Goal: Information Seeking & Learning: Find specific fact

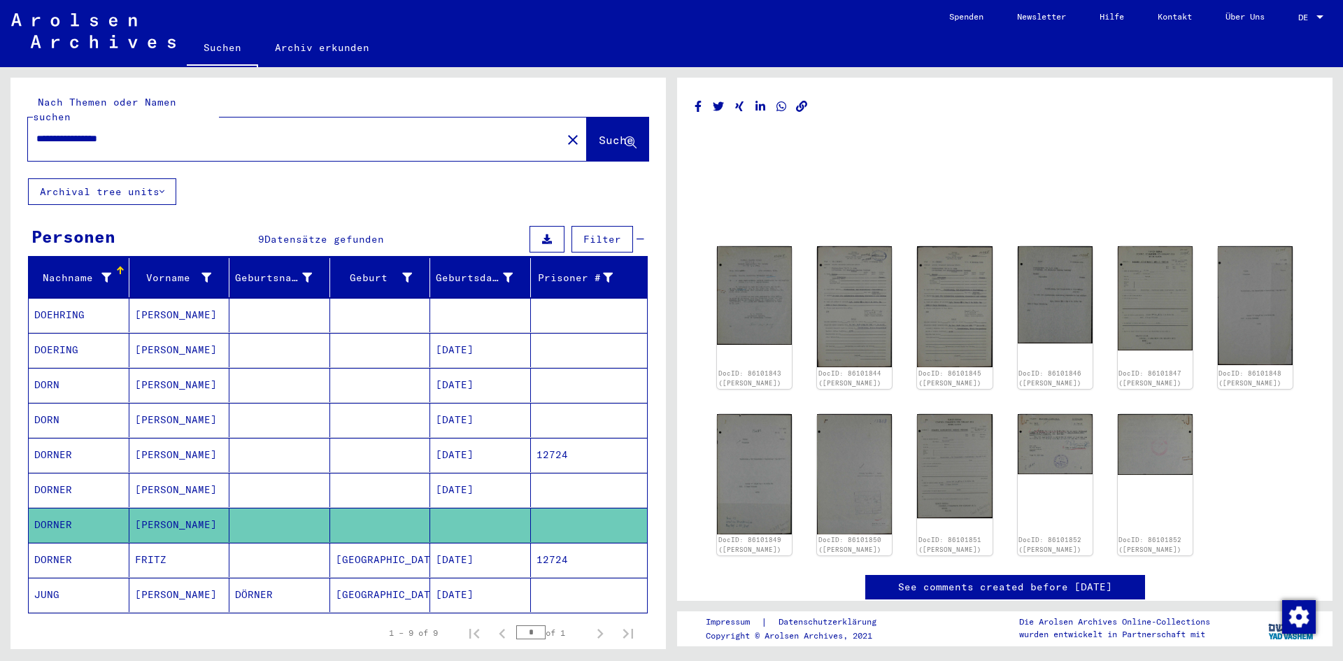
click at [199, 131] on input "**********" at bounding box center [294, 138] width 517 height 15
type input "*"
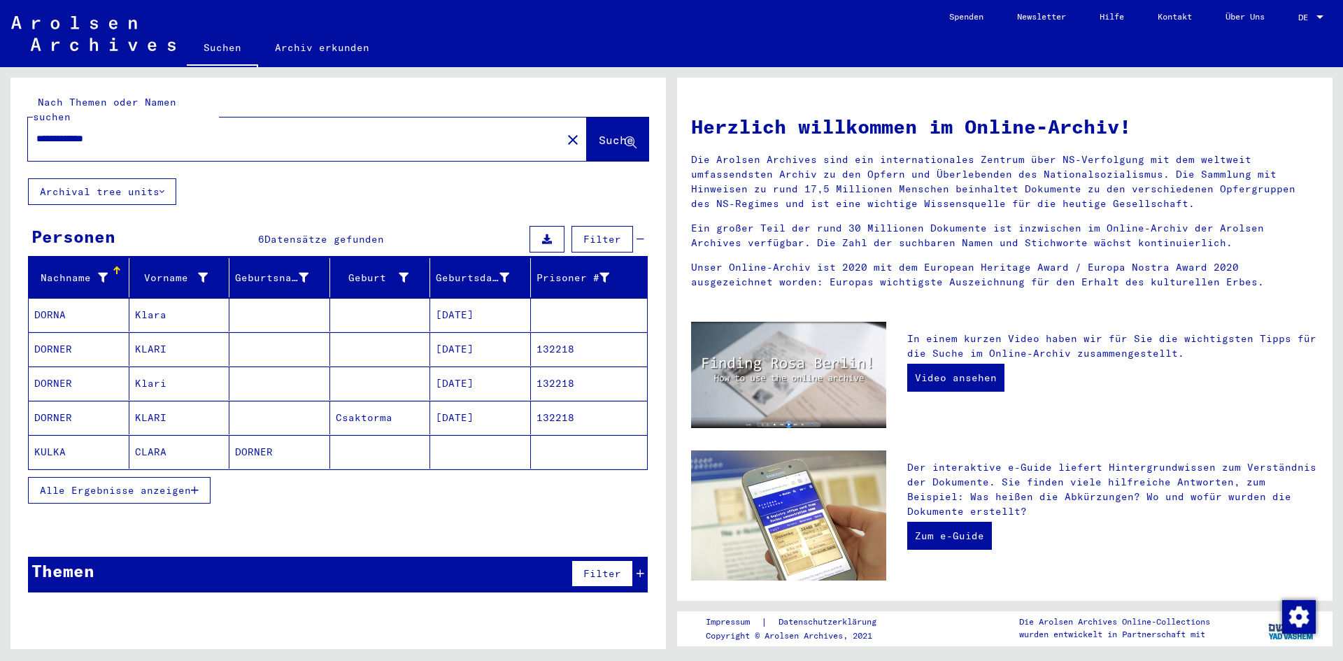
click at [166, 484] on span "Alle Ergebnisse anzeigen" at bounding box center [115, 490] width 151 height 13
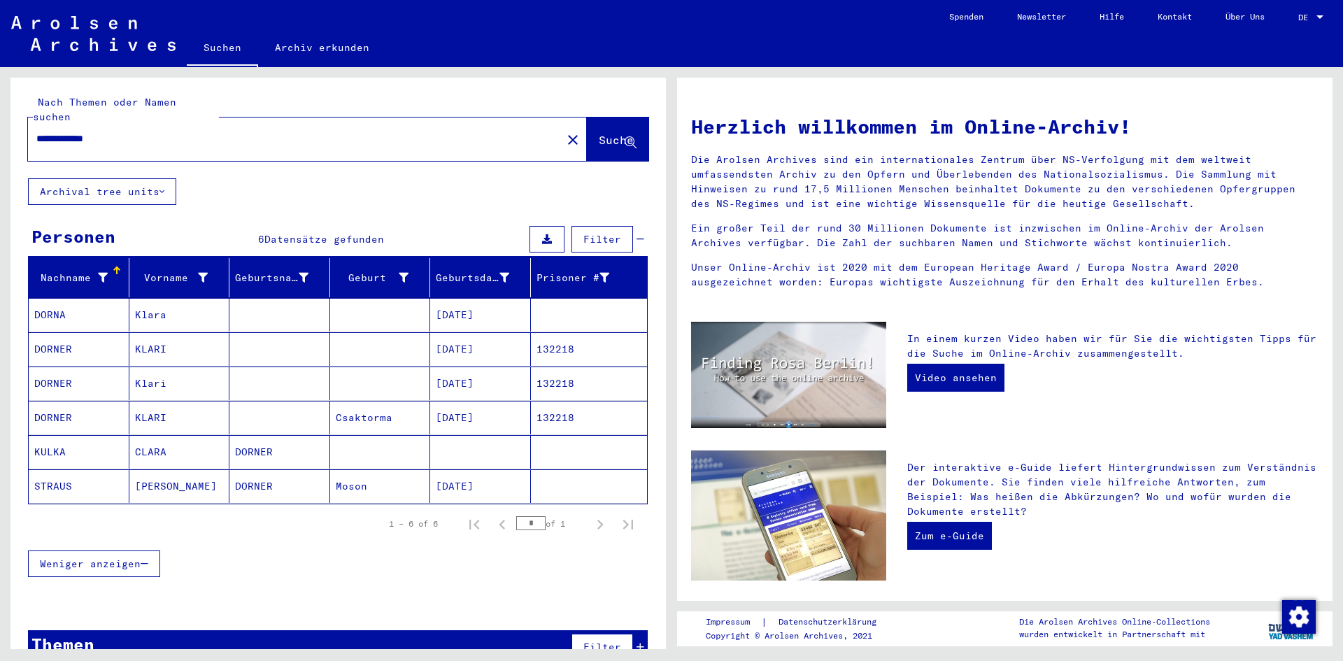
click at [443, 469] on mat-cell "[DATE]" at bounding box center [480, 486] width 101 height 34
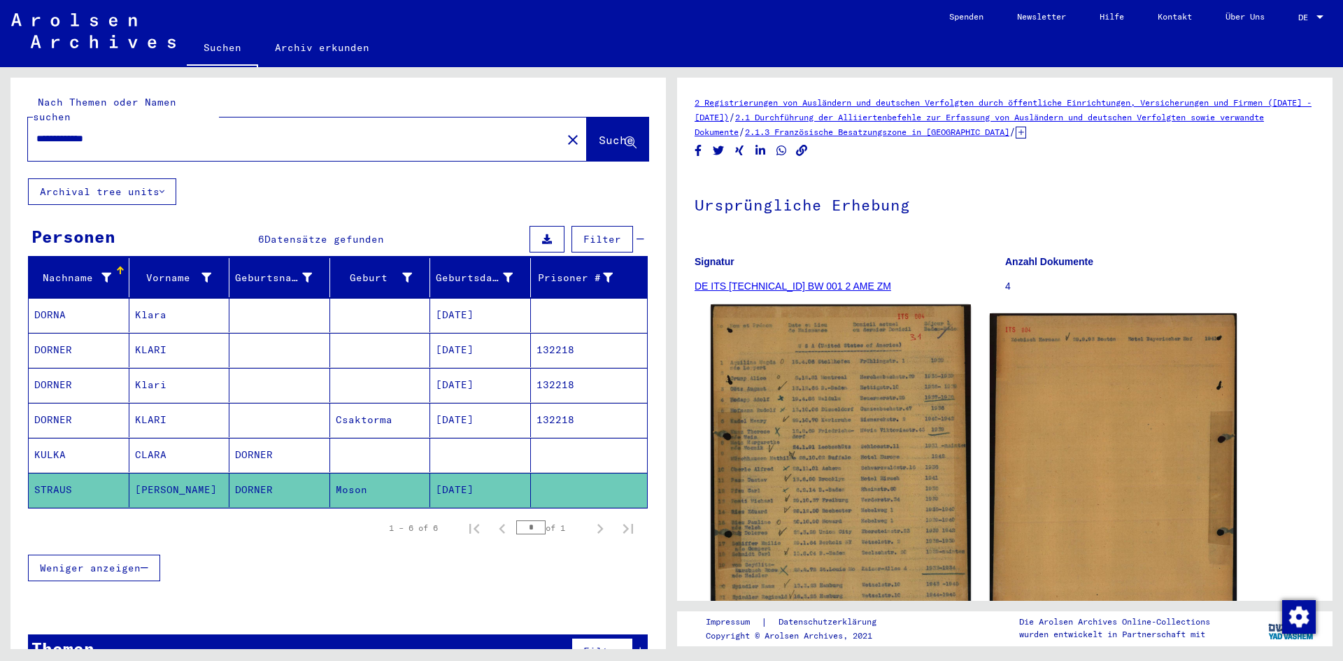
click at [859, 412] on img at bounding box center [839, 485] width 259 height 363
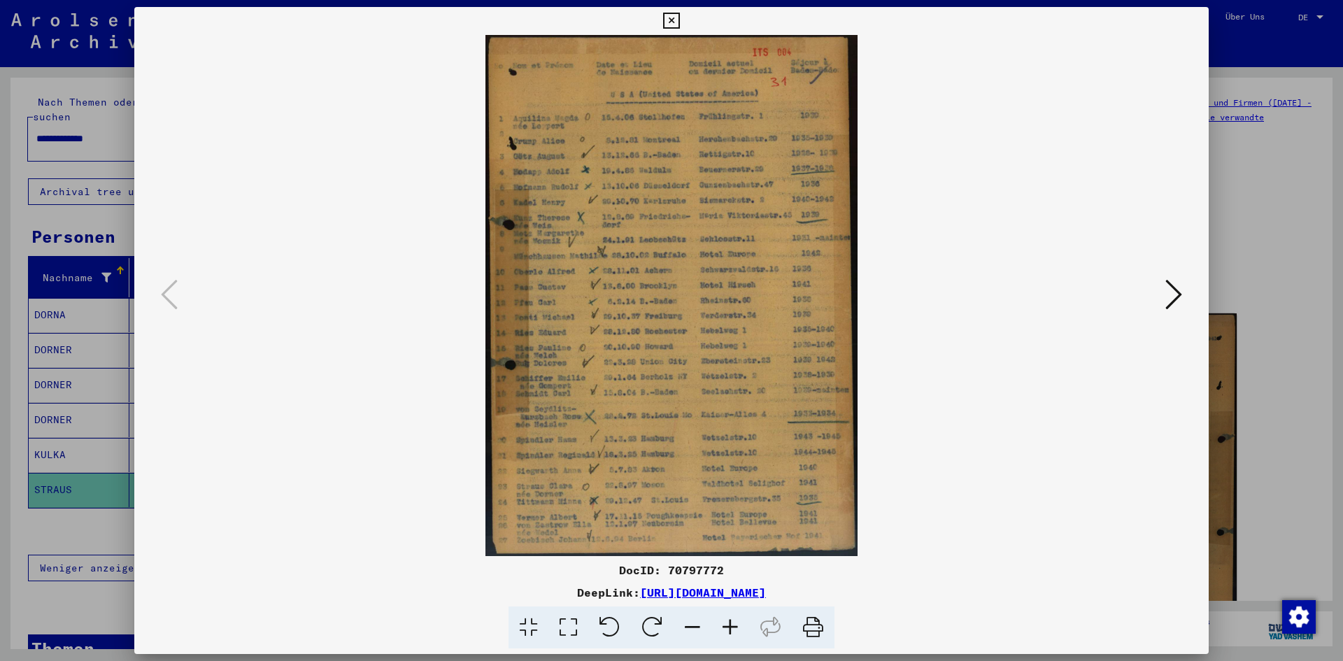
click at [730, 623] on icon at bounding box center [730, 627] width 38 height 43
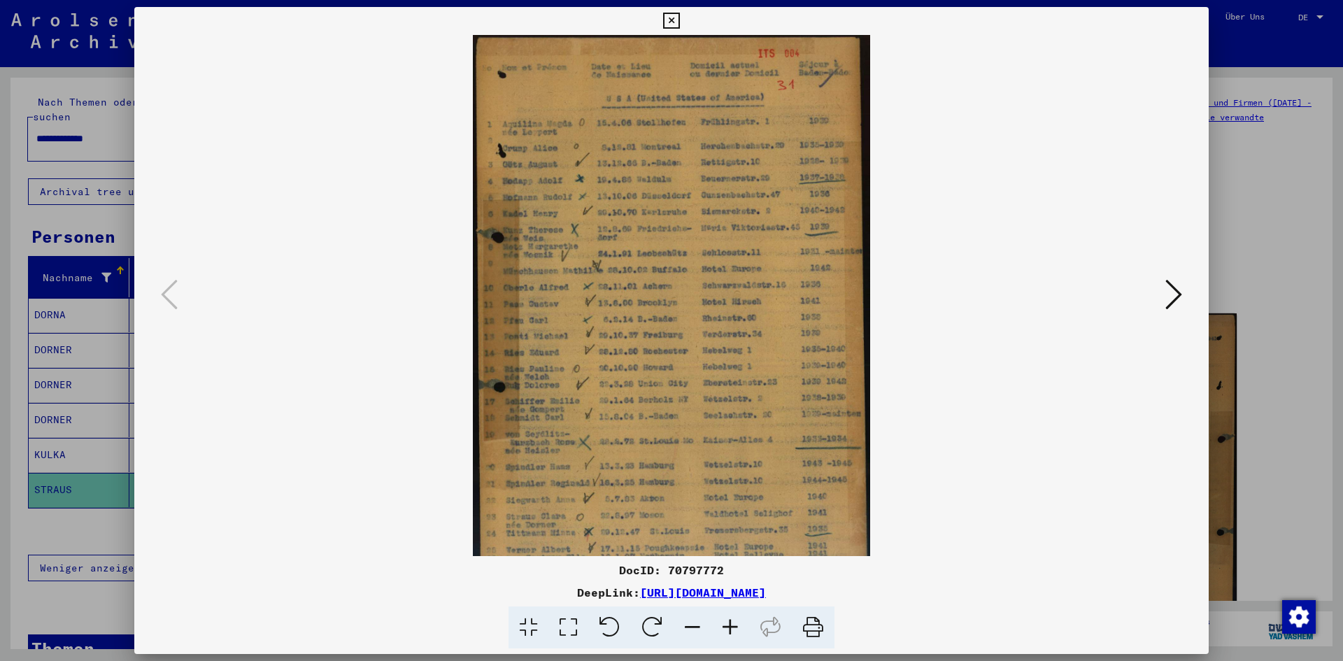
click at [730, 623] on icon at bounding box center [730, 627] width 38 height 43
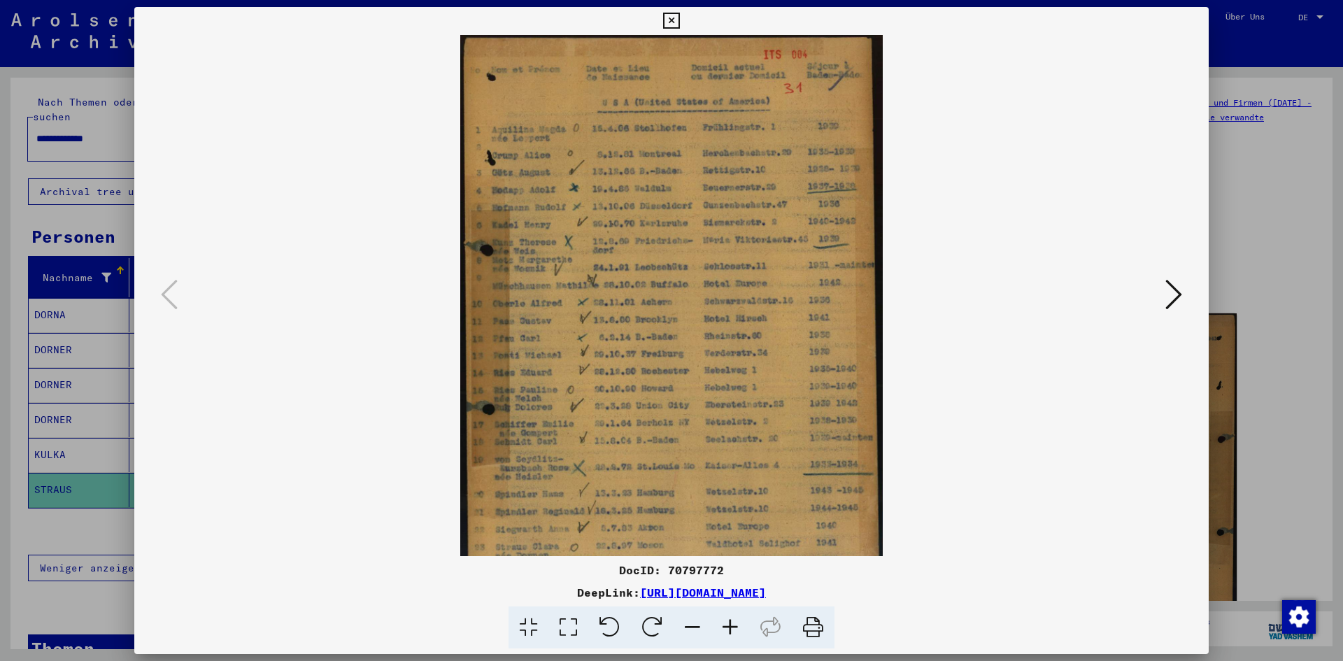
click at [730, 623] on icon at bounding box center [730, 627] width 38 height 43
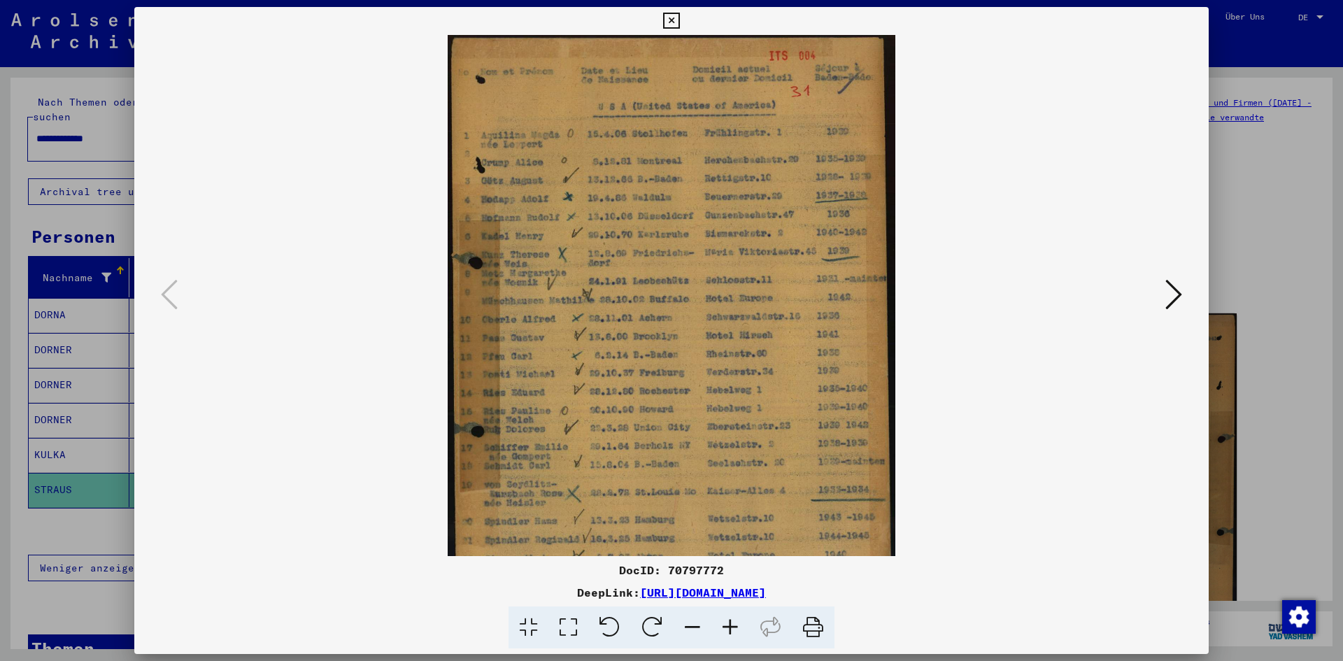
click at [730, 623] on icon at bounding box center [730, 627] width 38 height 43
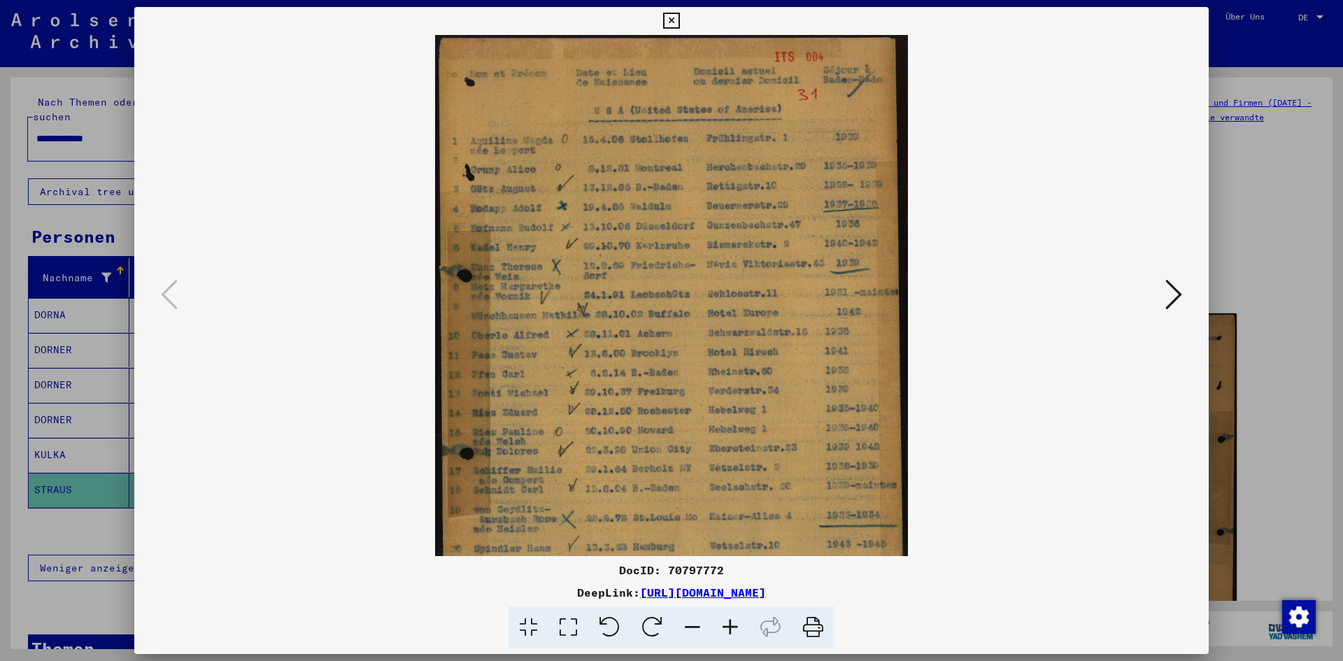
click at [729, 623] on icon at bounding box center [730, 627] width 38 height 43
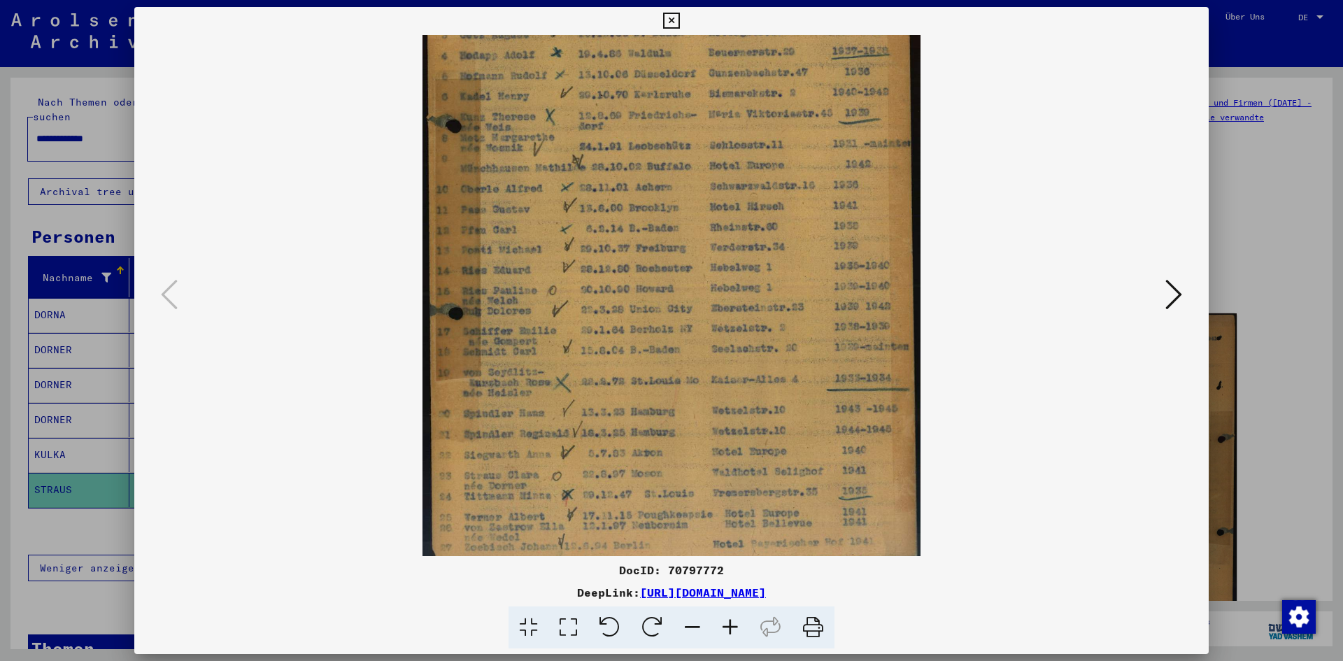
drag, startPoint x: 732, startPoint y: 425, endPoint x: 713, endPoint y: 218, distance: 207.9
click at [717, 221] on img at bounding box center [670, 221] width 497 height 696
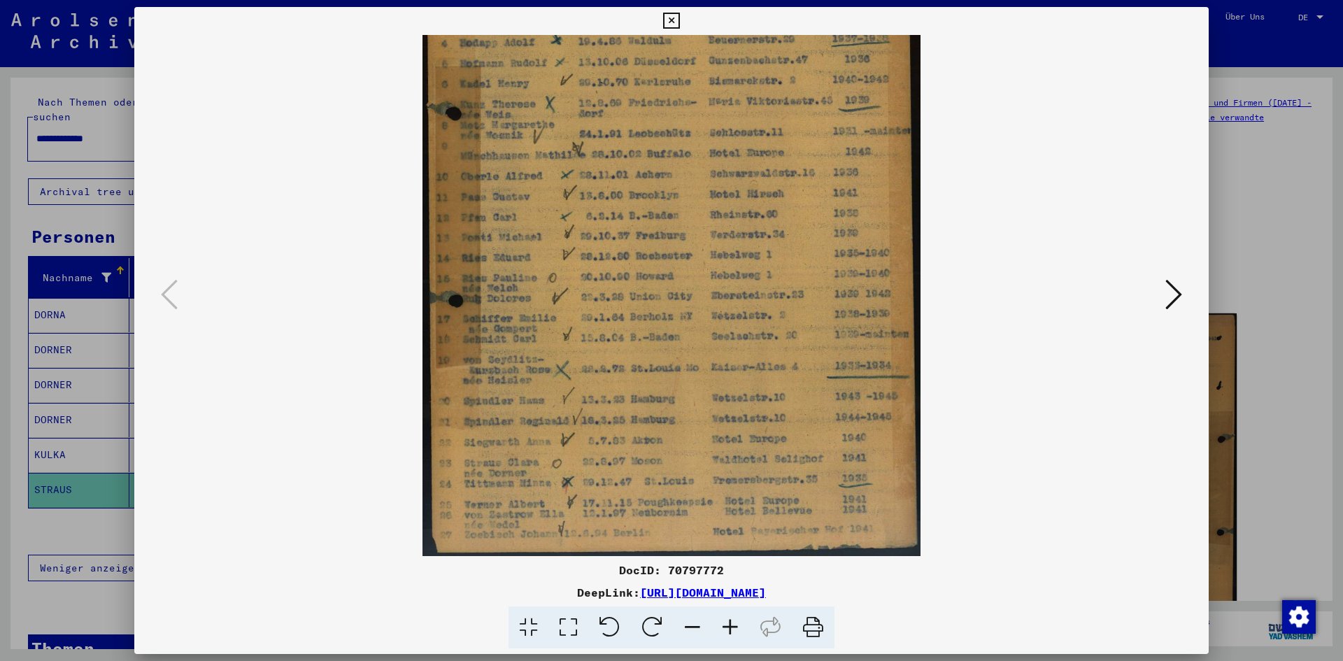
drag, startPoint x: 716, startPoint y: 303, endPoint x: 700, endPoint y: 278, distance: 30.5
click at [705, 279] on img at bounding box center [670, 208] width 497 height 696
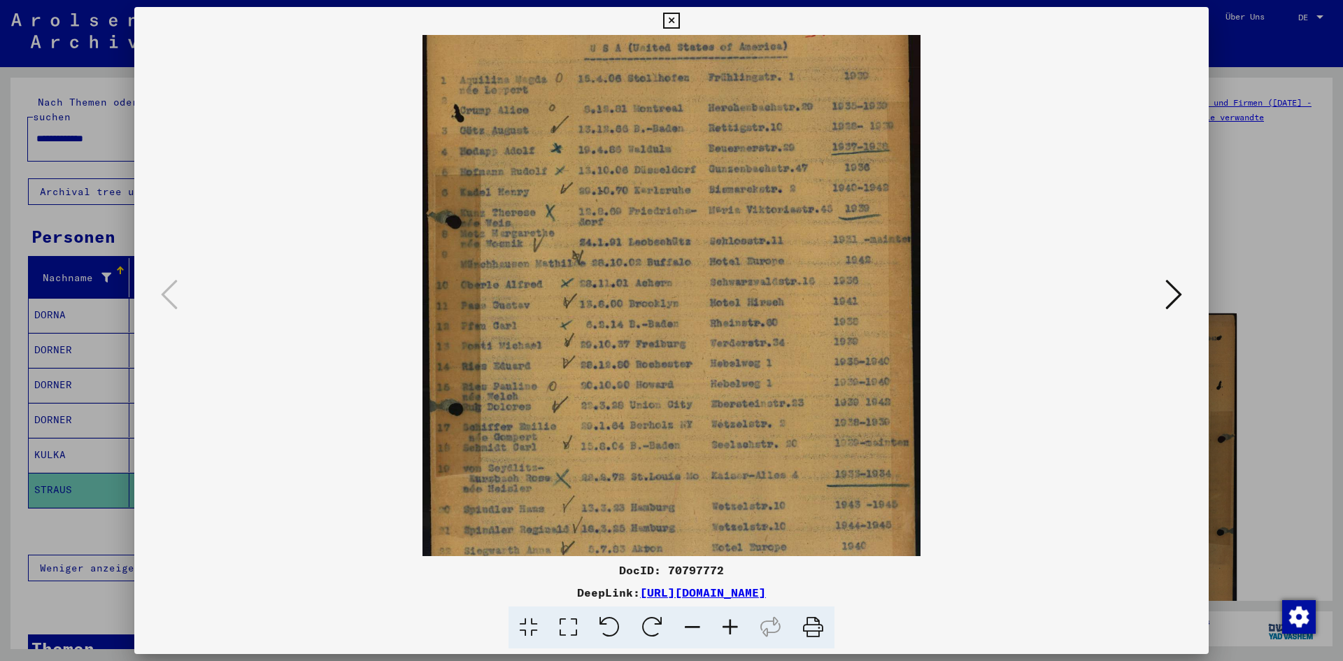
scroll to position [55, 0]
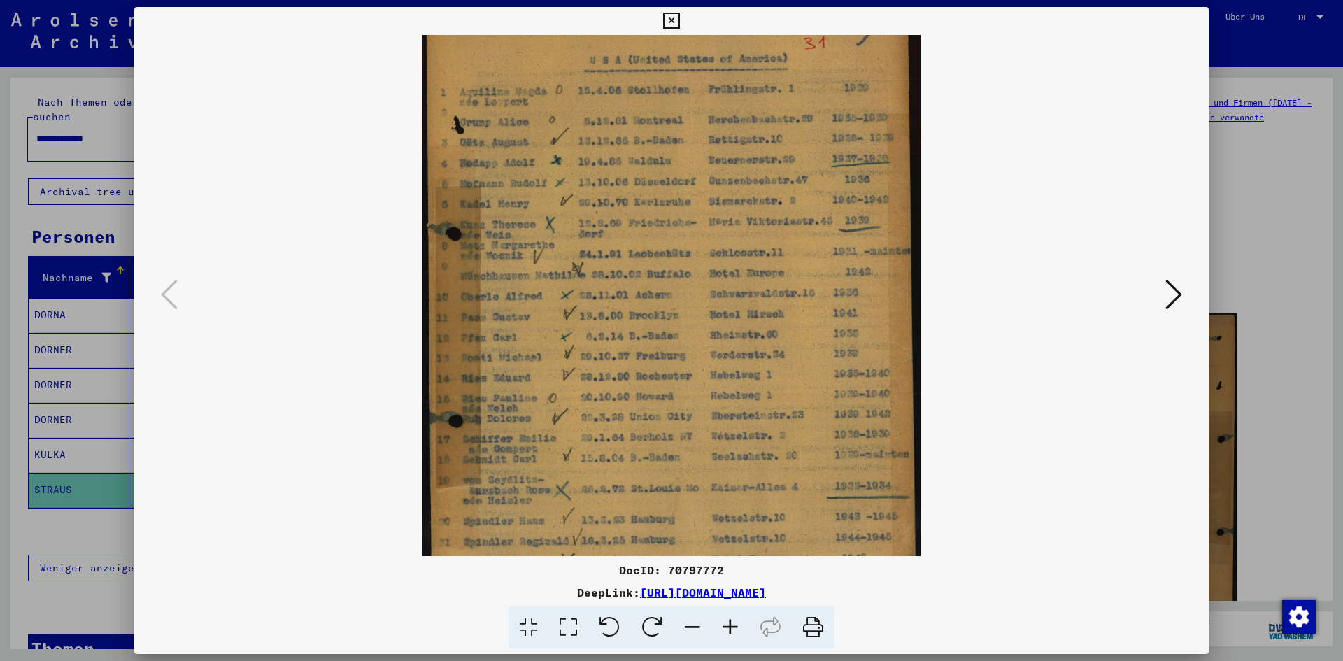
drag, startPoint x: 713, startPoint y: 290, endPoint x: 720, endPoint y: 410, distance: 120.5
click at [720, 410] on img at bounding box center [670, 328] width 497 height 696
click at [666, 17] on icon at bounding box center [671, 21] width 16 height 17
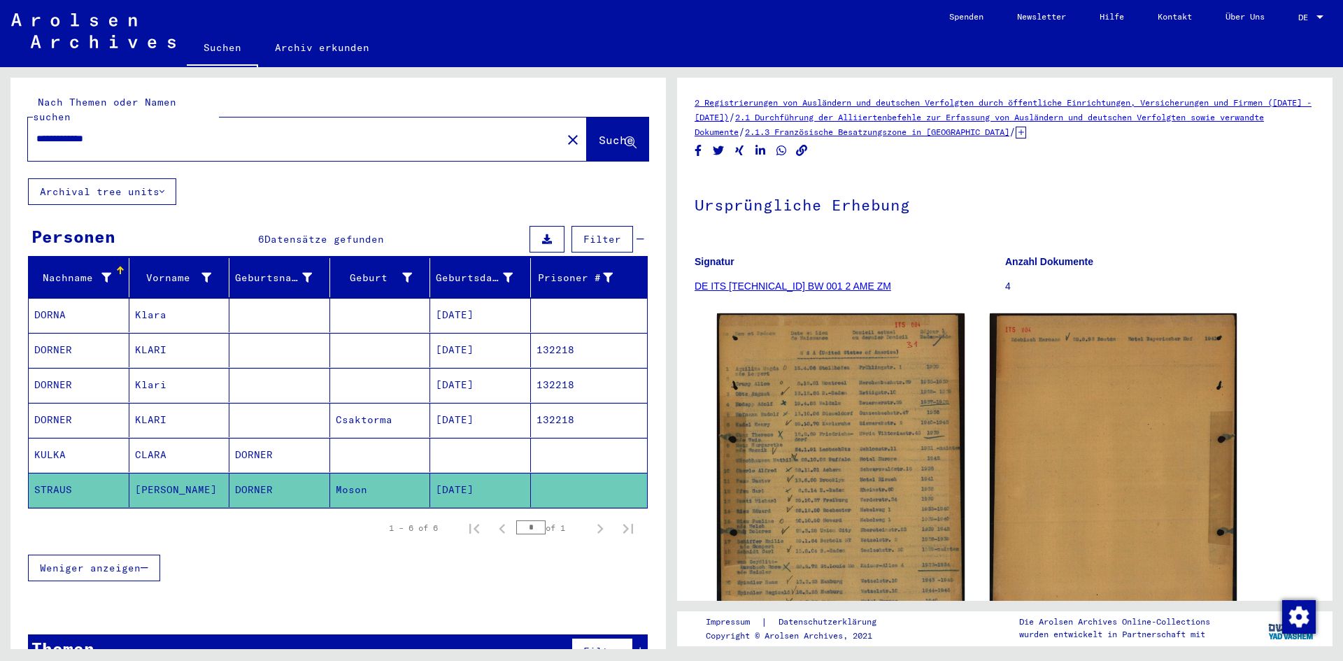
click at [124, 131] on input "**********" at bounding box center [294, 138] width 517 height 15
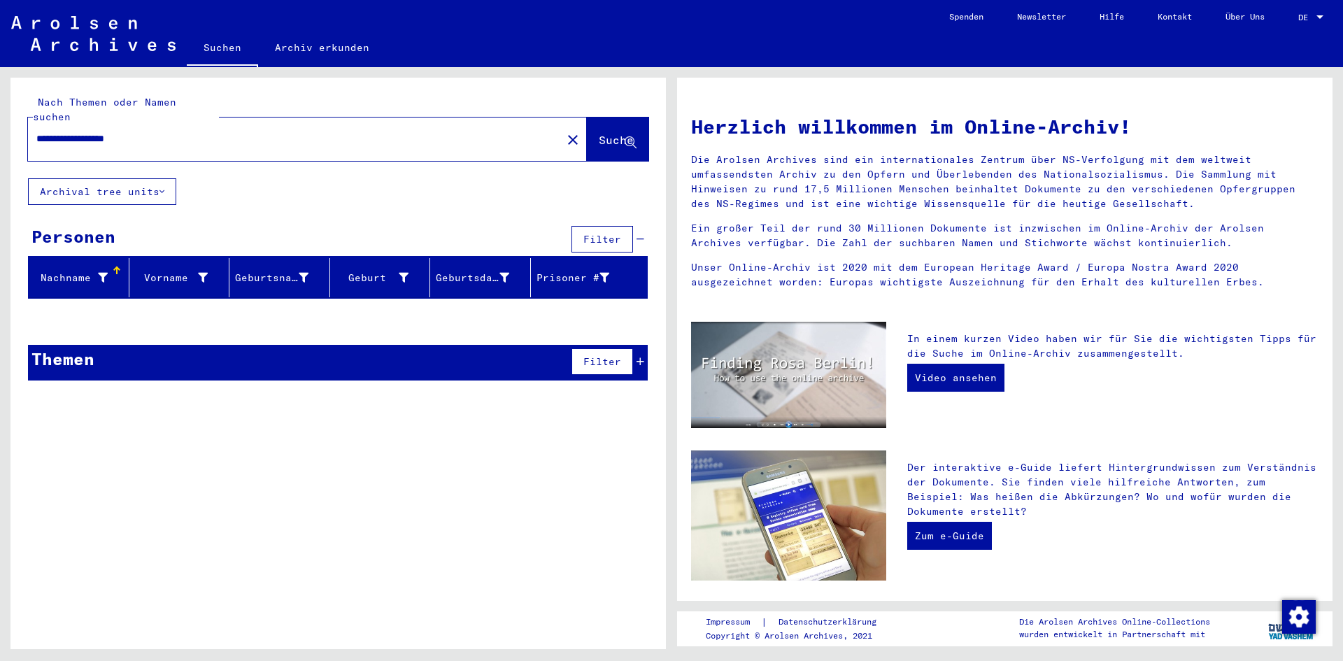
type input "**********"
